Goal: Task Accomplishment & Management: Complete application form

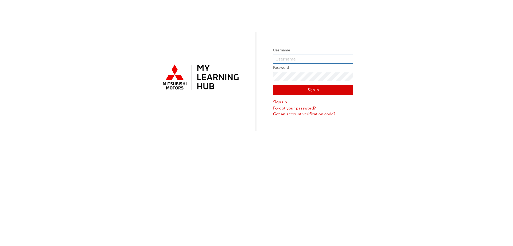
click at [292, 57] on input "text" at bounding box center [313, 58] width 80 height 9
click at [310, 53] on label "Username" at bounding box center [313, 50] width 80 height 6
click at [310, 57] on input "text" at bounding box center [313, 58] width 80 height 9
paste input "geri.horvath@zupps.com.au"
type input "geri.horvath@zupps.com.au"
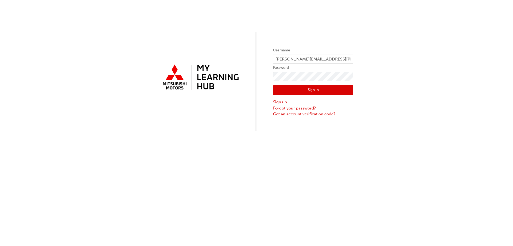
click at [308, 69] on label "Password" at bounding box center [313, 67] width 80 height 6
